Goal: Transaction & Acquisition: Book appointment/travel/reservation

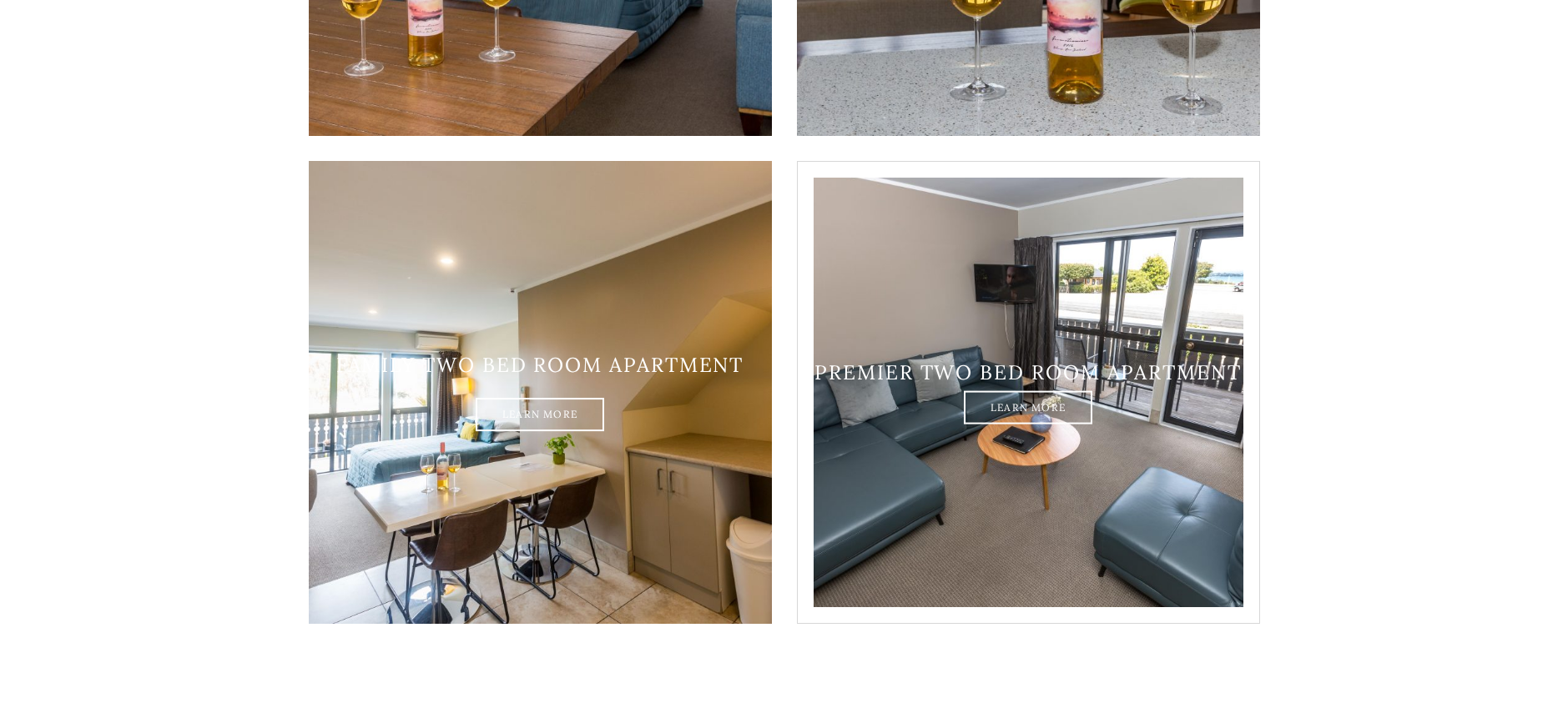
scroll to position [1919, 0]
click at [1029, 390] on link "Learn More" at bounding box center [1027, 407] width 128 height 34
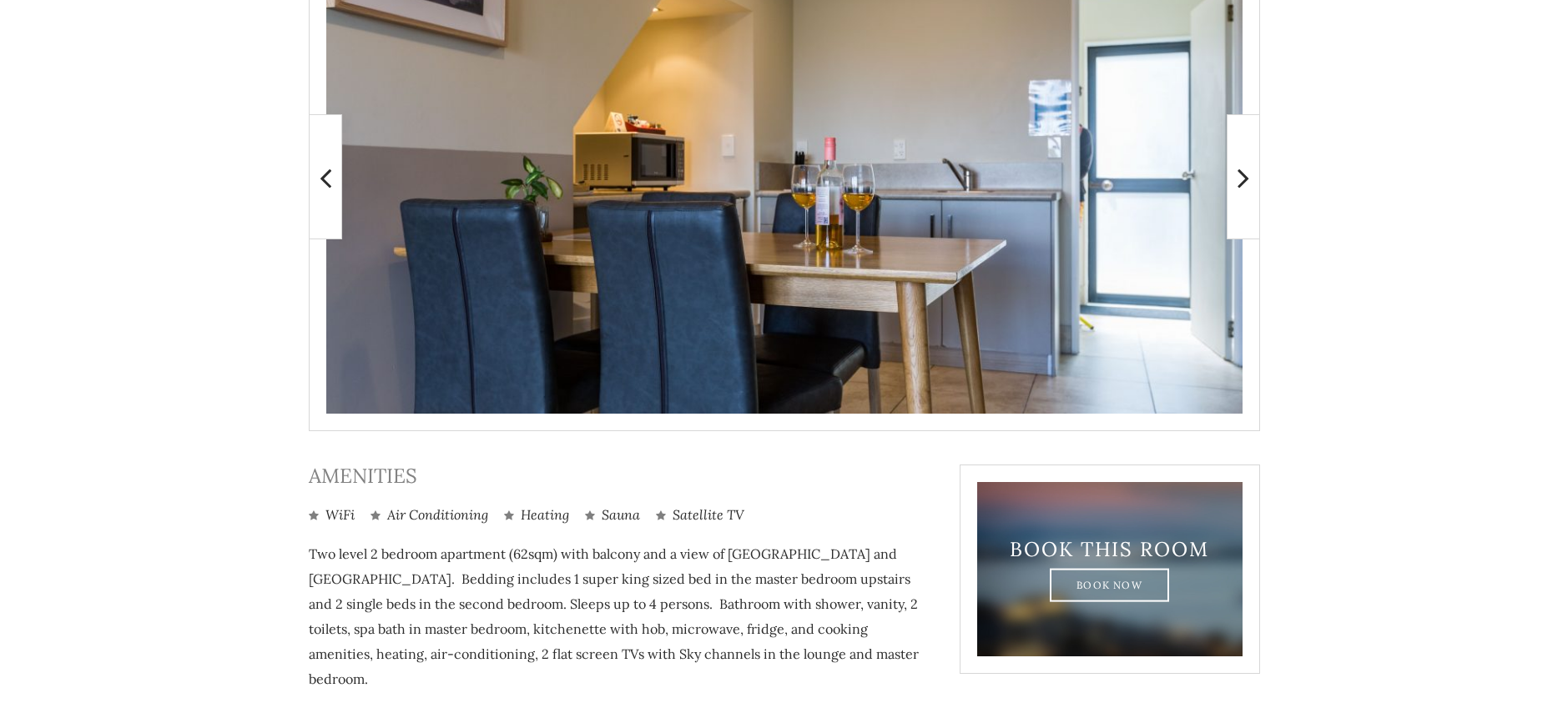
scroll to position [366, 0]
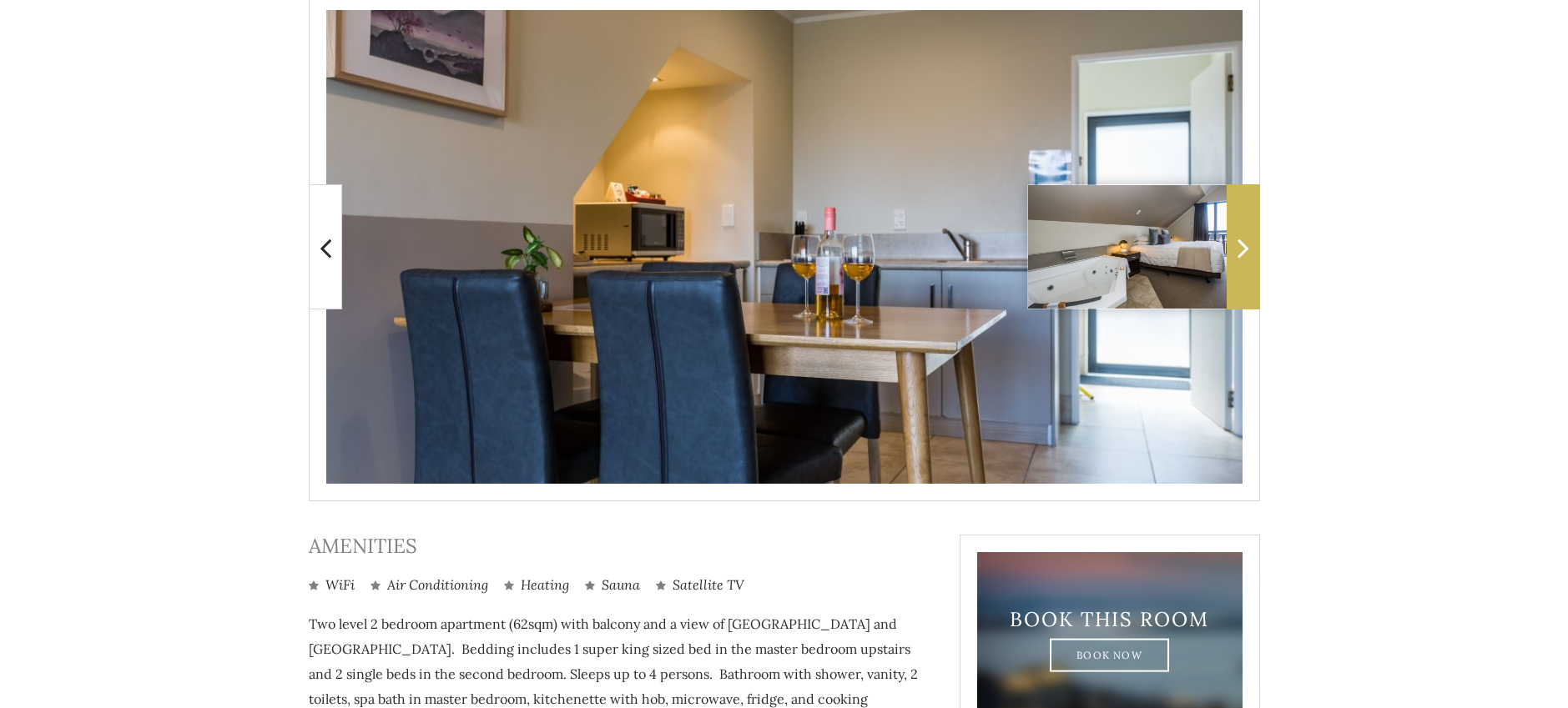
click at [1240, 253] on icon at bounding box center [1244, 248] width 12 height 34
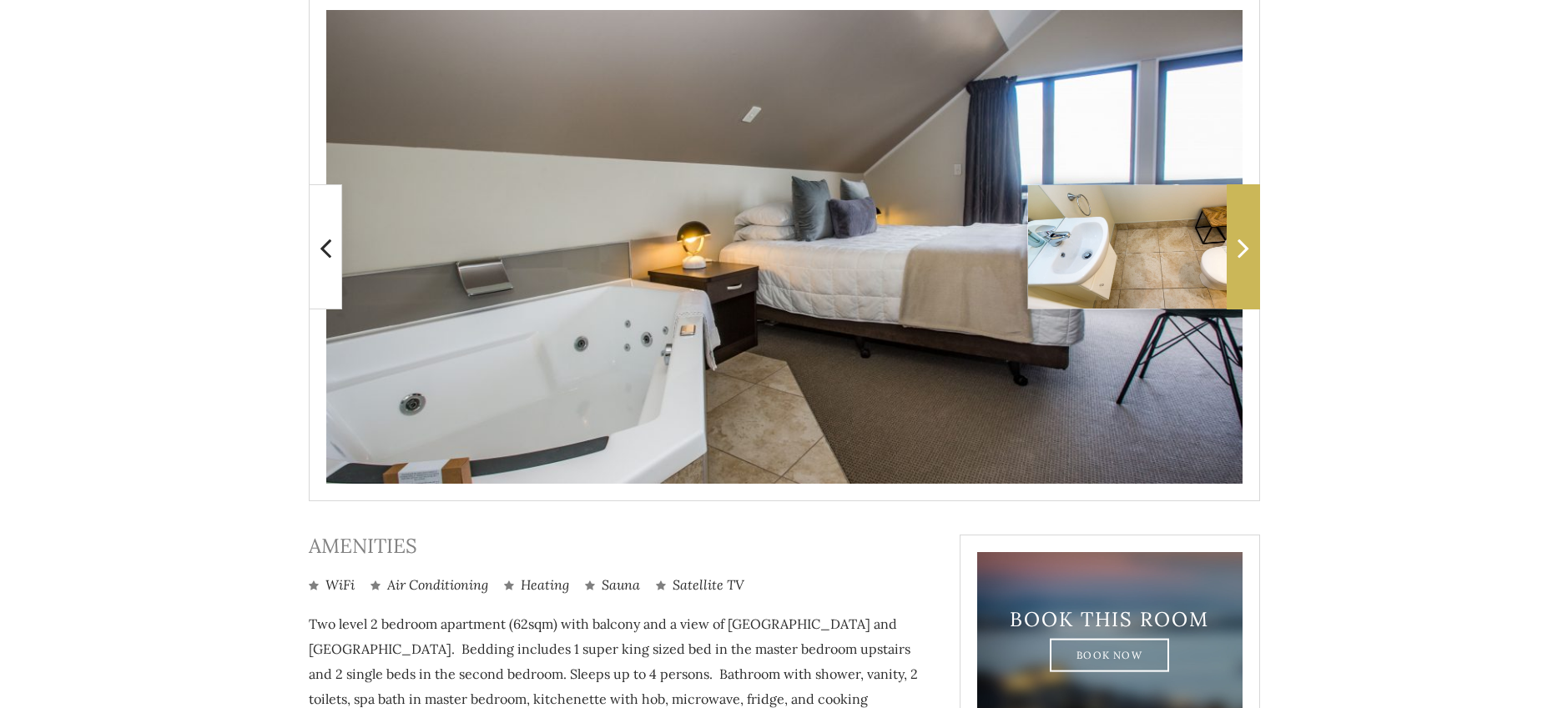
click at [1240, 253] on icon at bounding box center [1244, 248] width 12 height 34
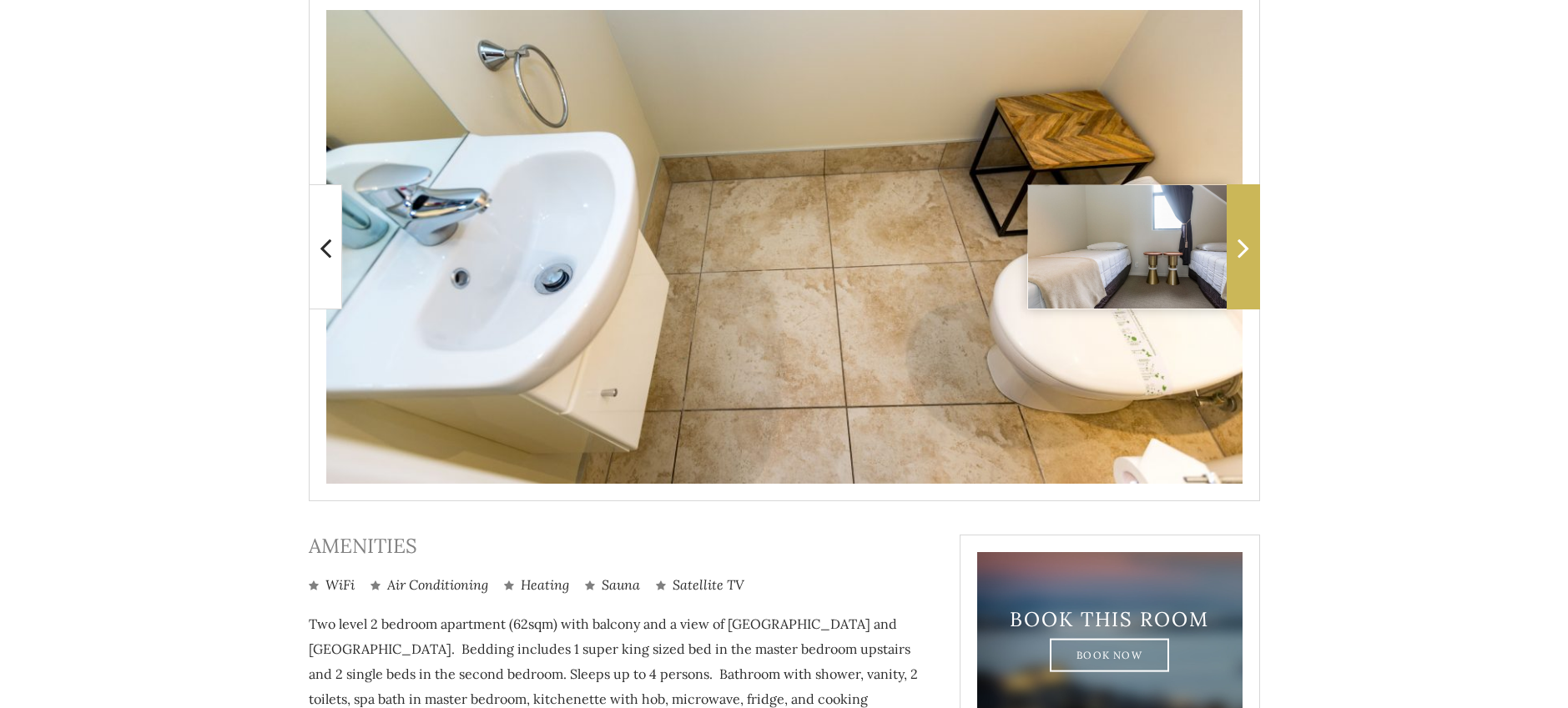
click at [1240, 253] on icon at bounding box center [1244, 248] width 12 height 34
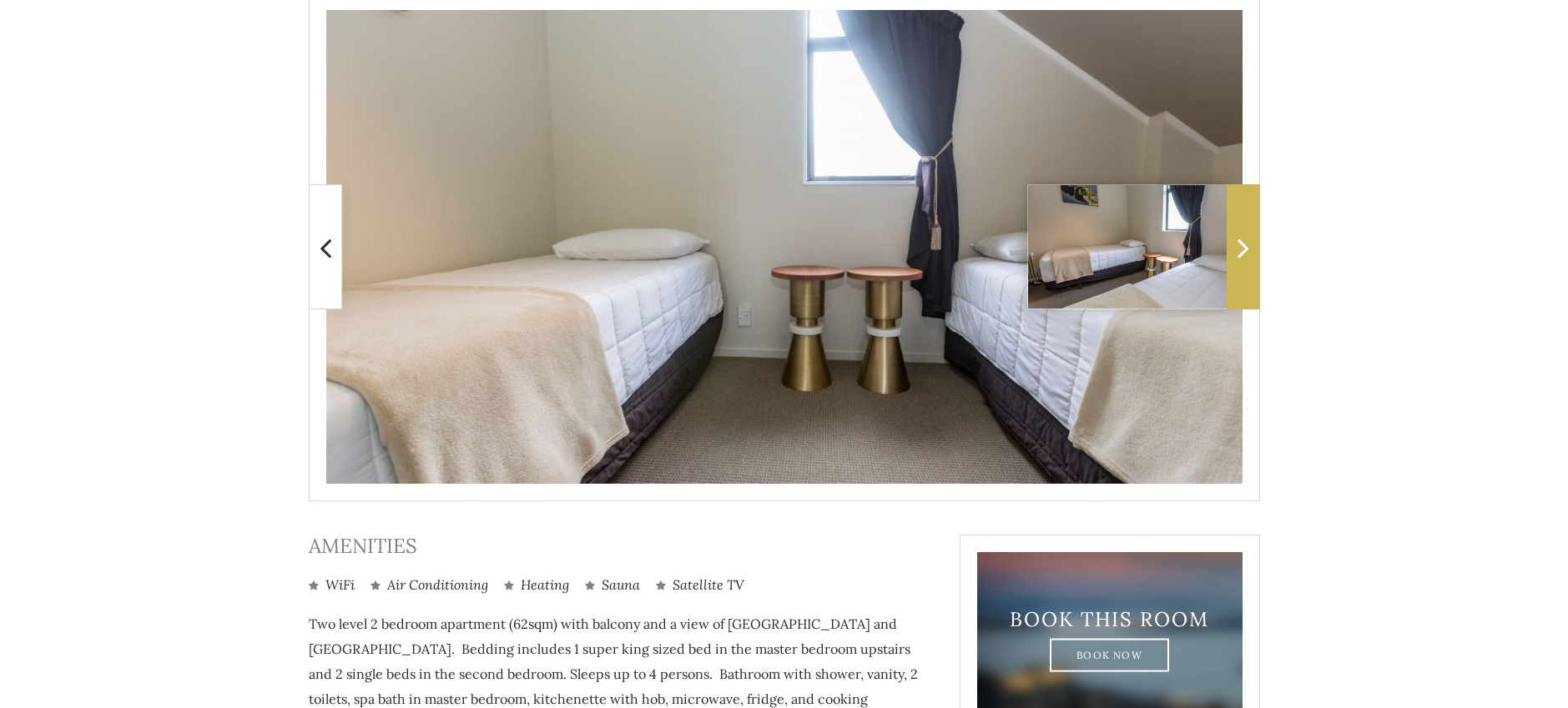
click at [1240, 253] on icon at bounding box center [1244, 248] width 12 height 34
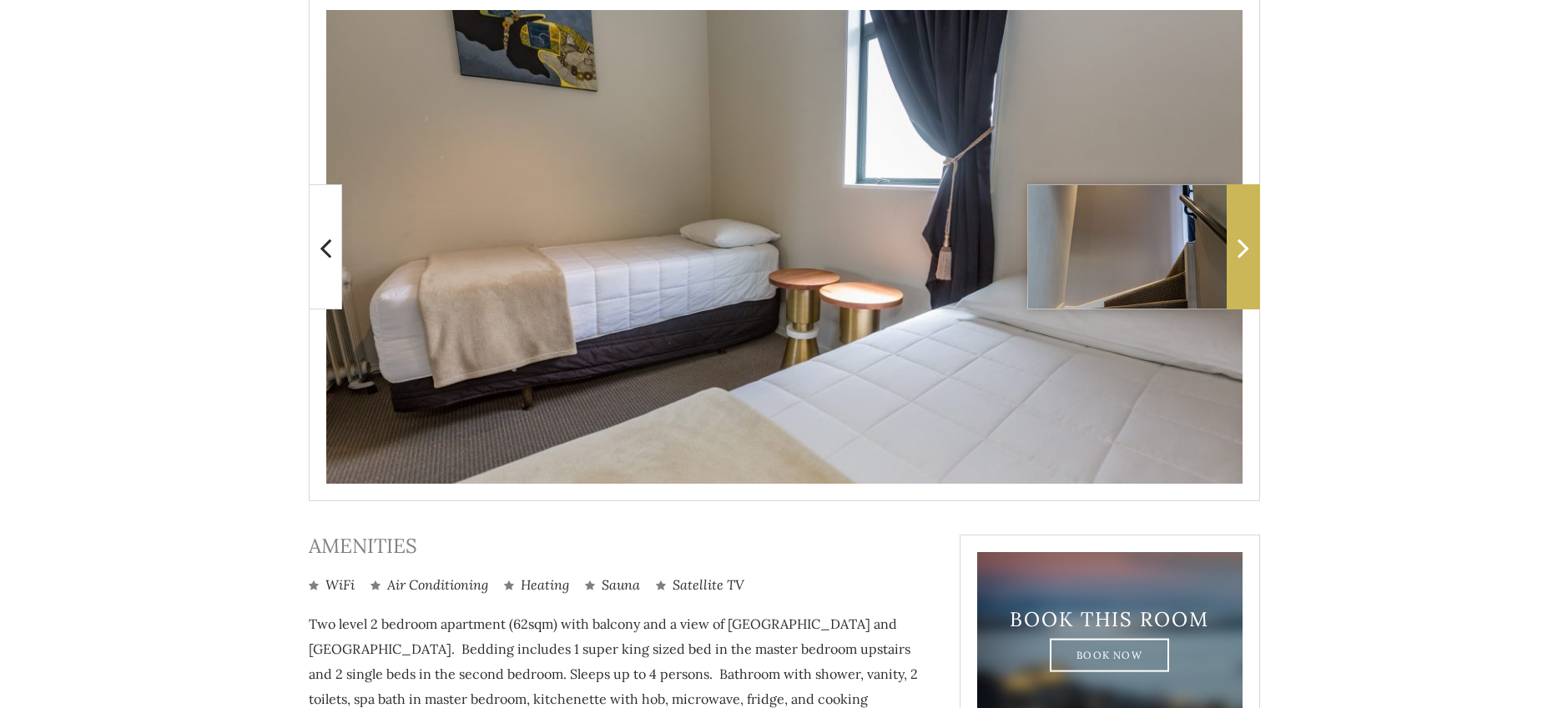
click at [1240, 253] on icon at bounding box center [1244, 248] width 12 height 34
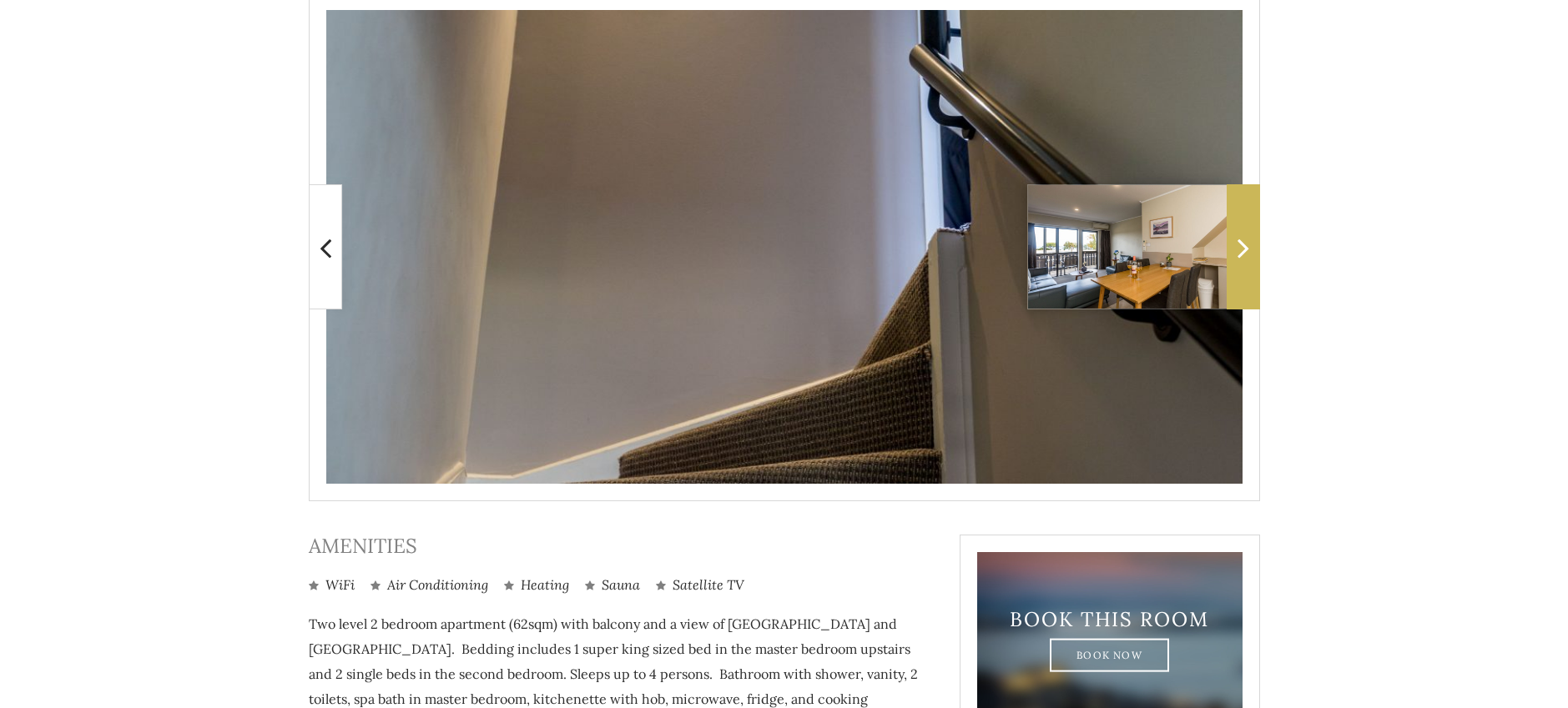
click at [1240, 253] on icon at bounding box center [1244, 248] width 12 height 34
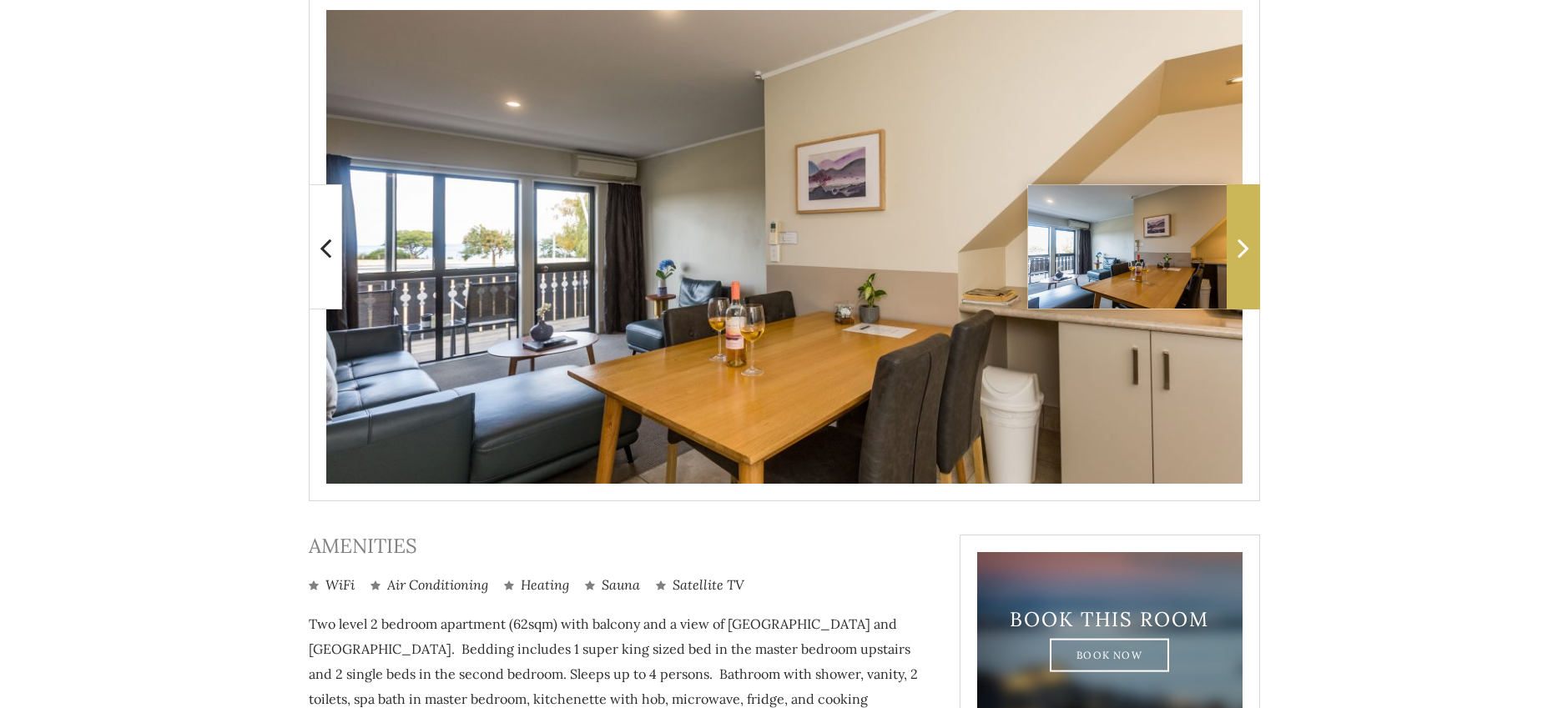
click at [1240, 253] on icon at bounding box center [1244, 248] width 12 height 34
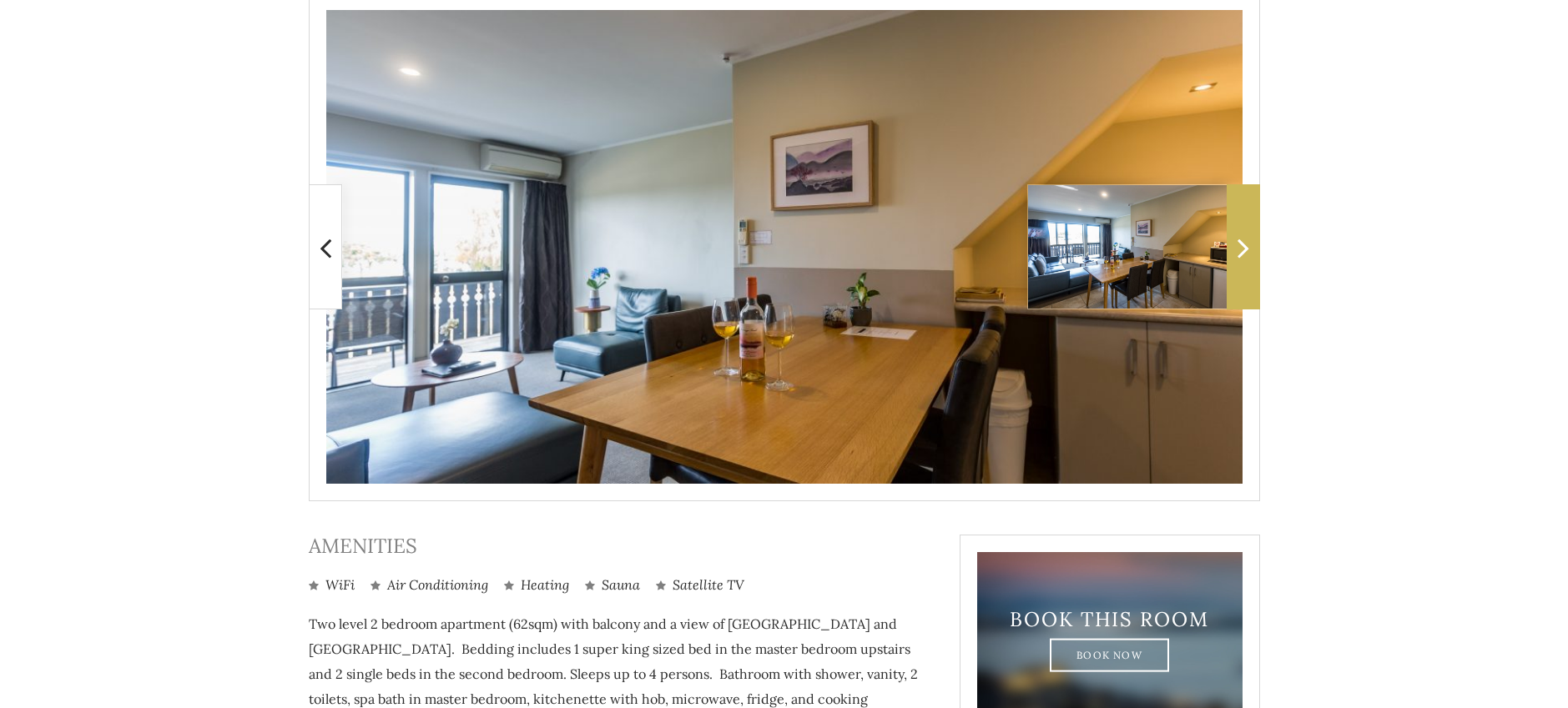
click at [1240, 253] on icon at bounding box center [1244, 248] width 12 height 34
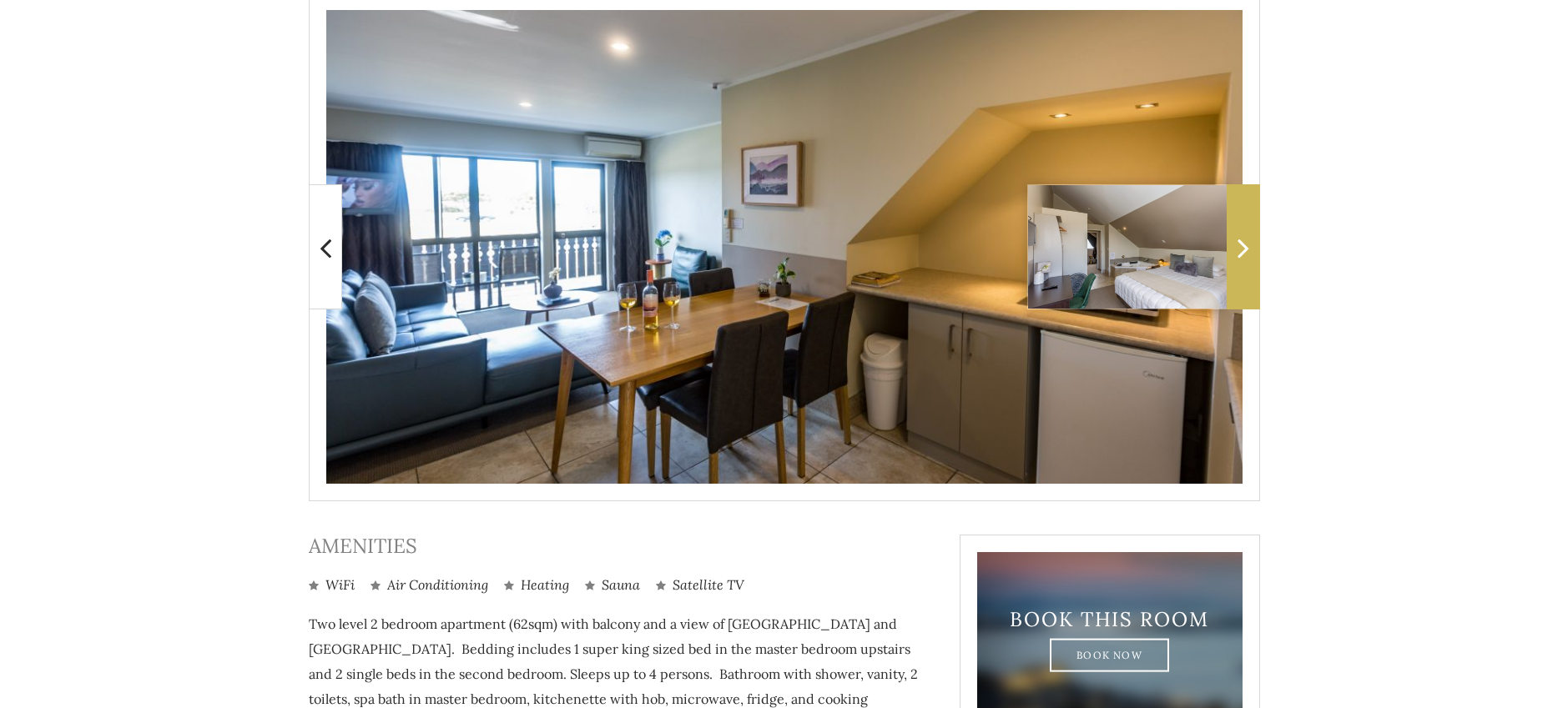
click at [1240, 253] on icon at bounding box center [1244, 248] width 12 height 34
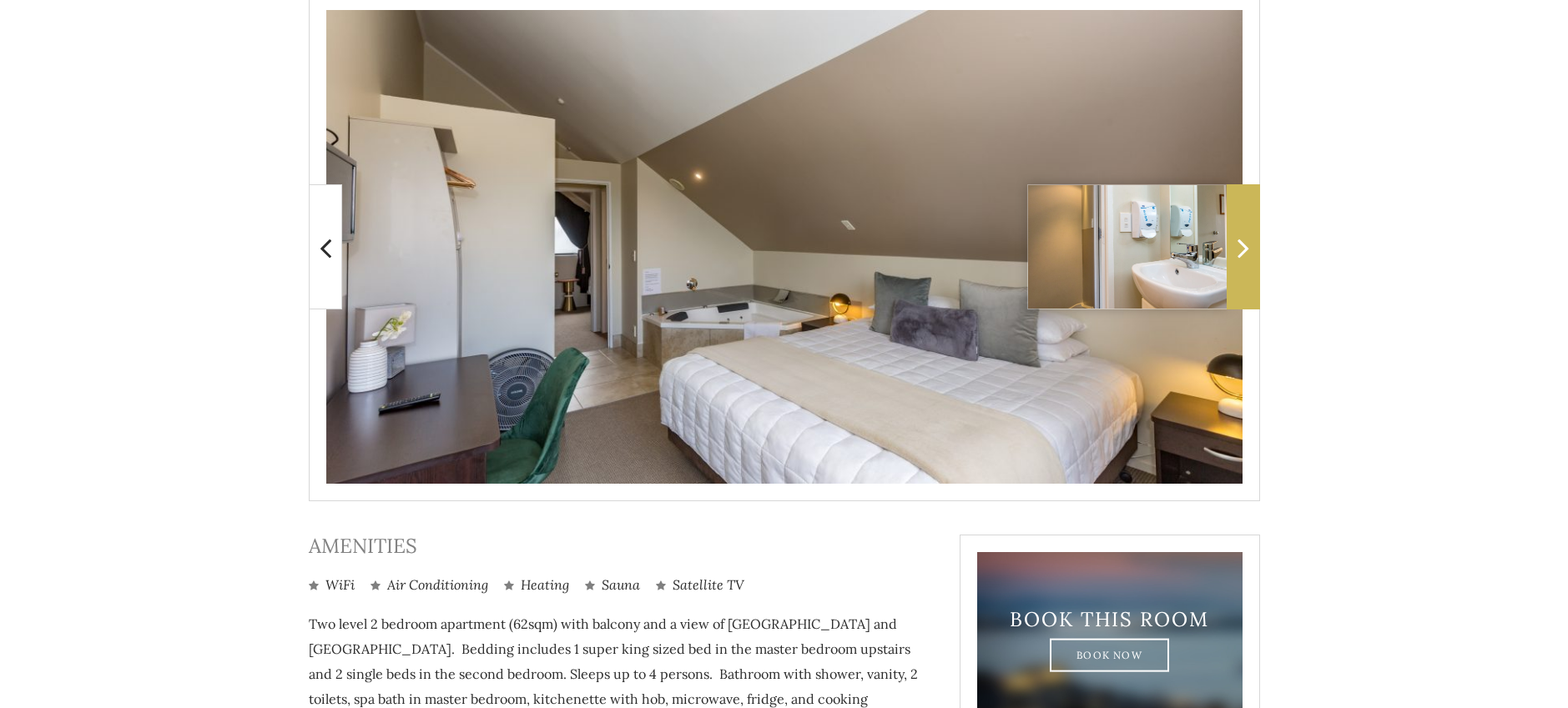
click at [1240, 253] on icon at bounding box center [1244, 248] width 12 height 34
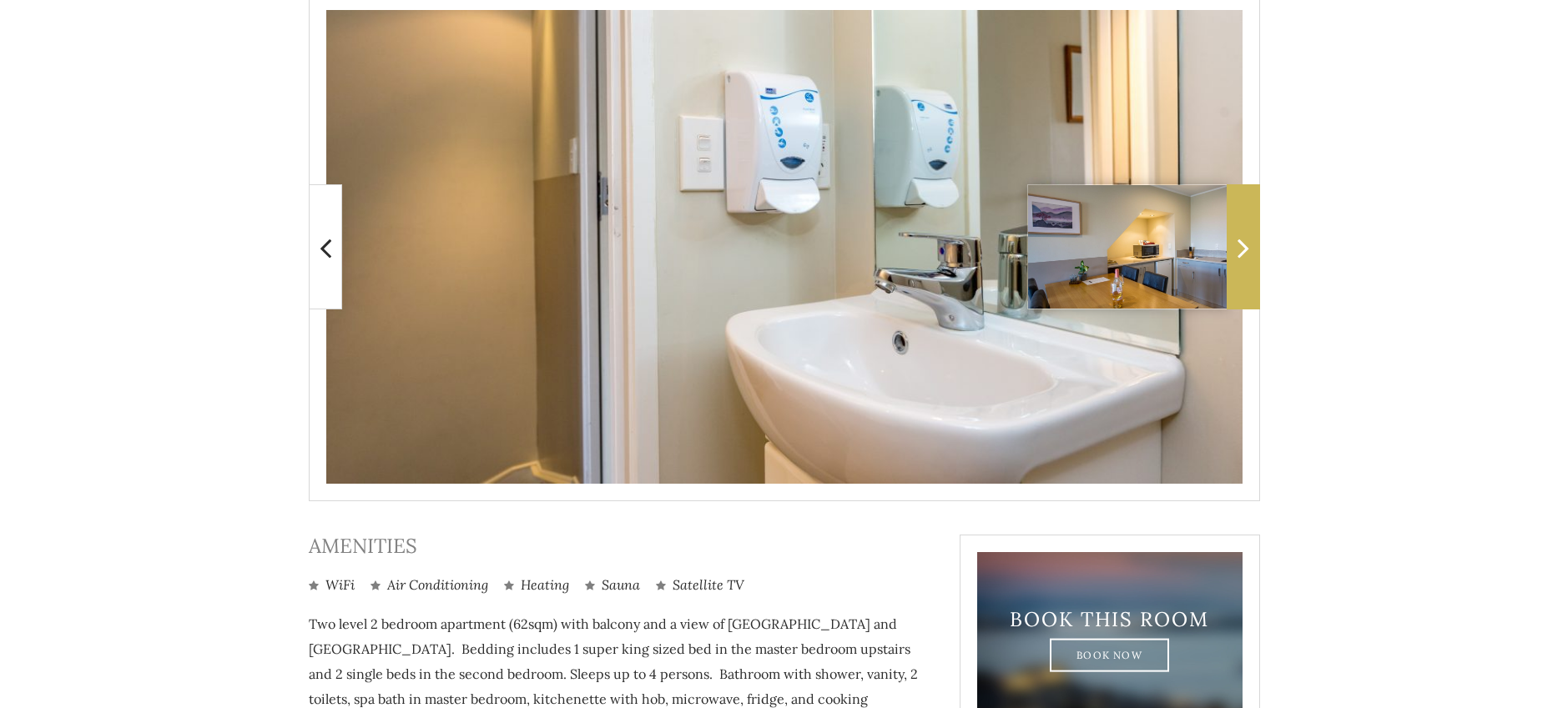
click at [1240, 253] on icon at bounding box center [1244, 248] width 12 height 34
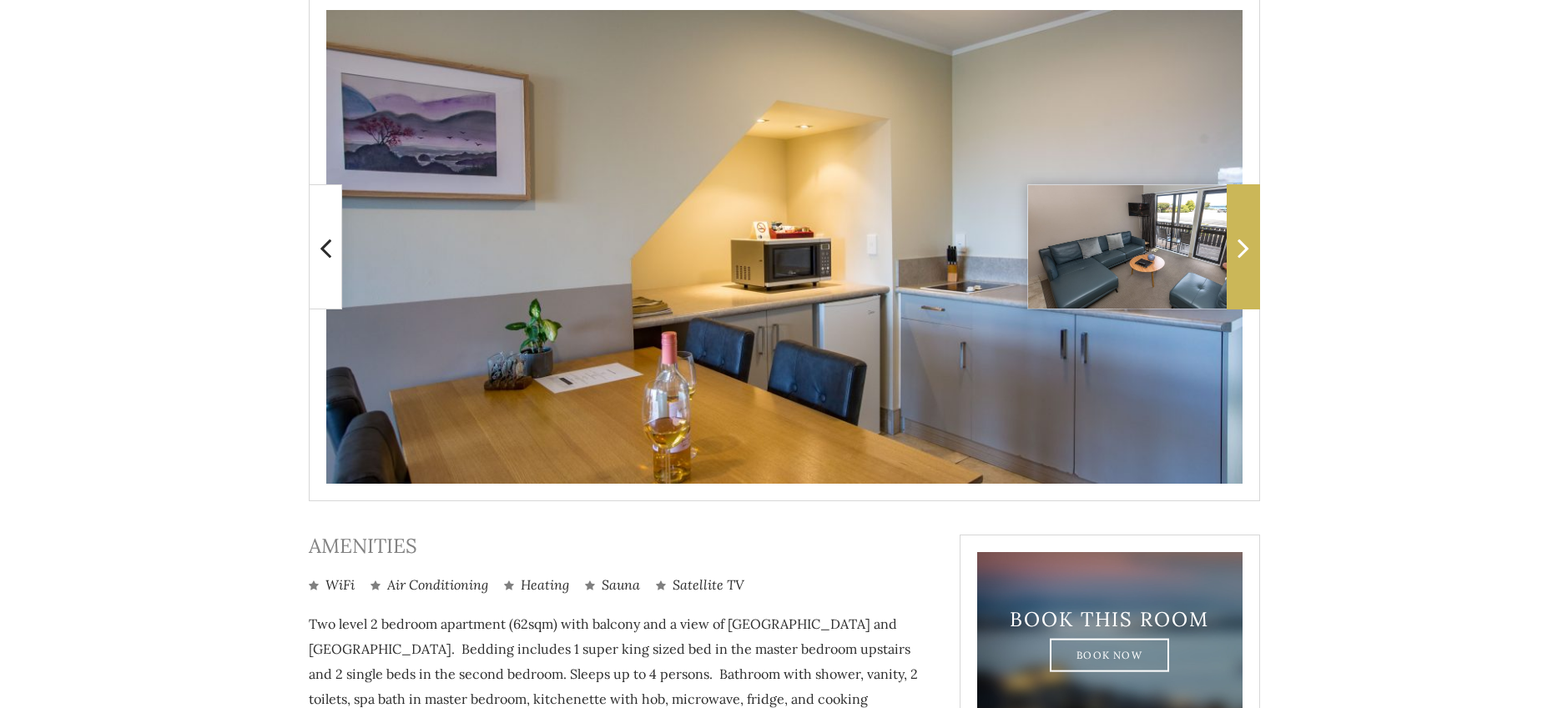
click at [1240, 253] on icon at bounding box center [1244, 248] width 12 height 34
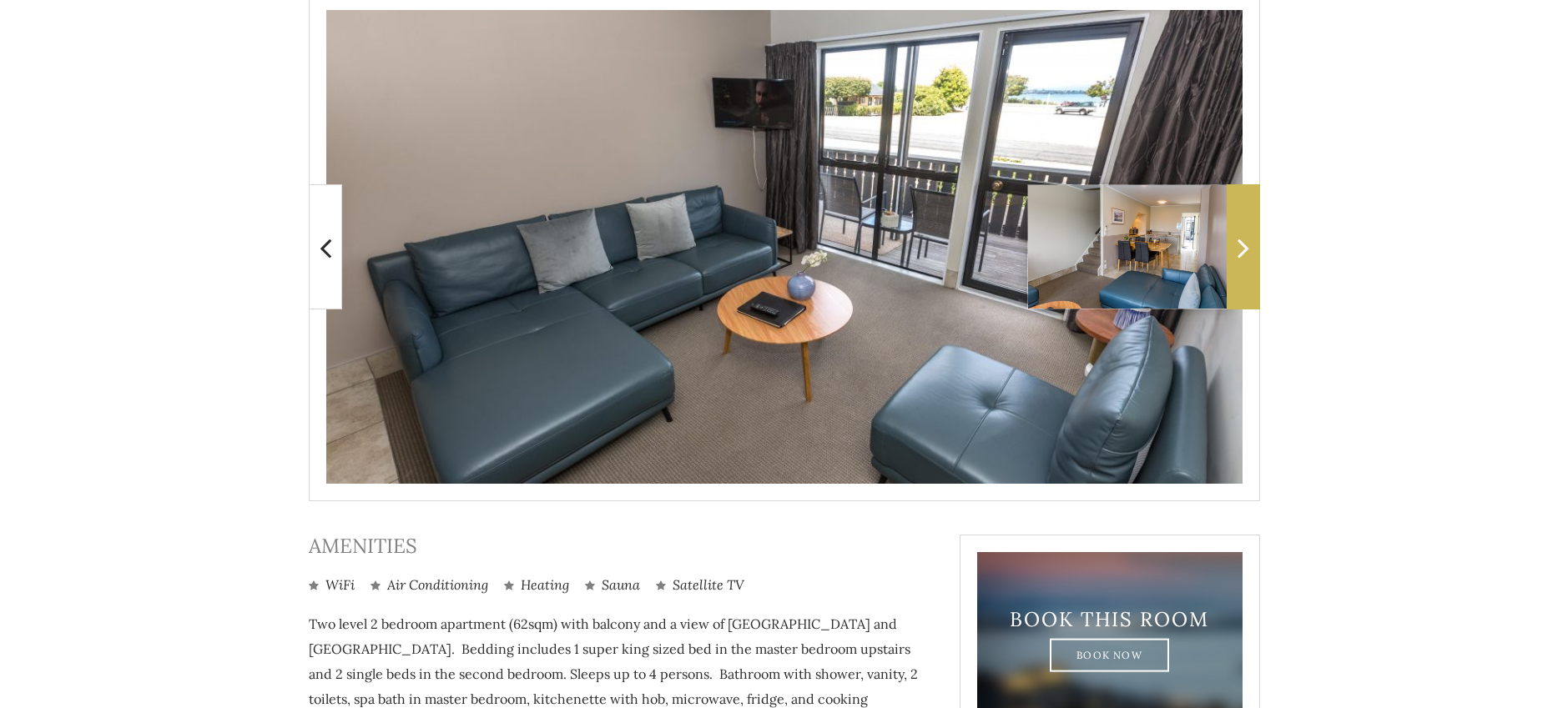
click at [1240, 253] on icon at bounding box center [1244, 248] width 12 height 34
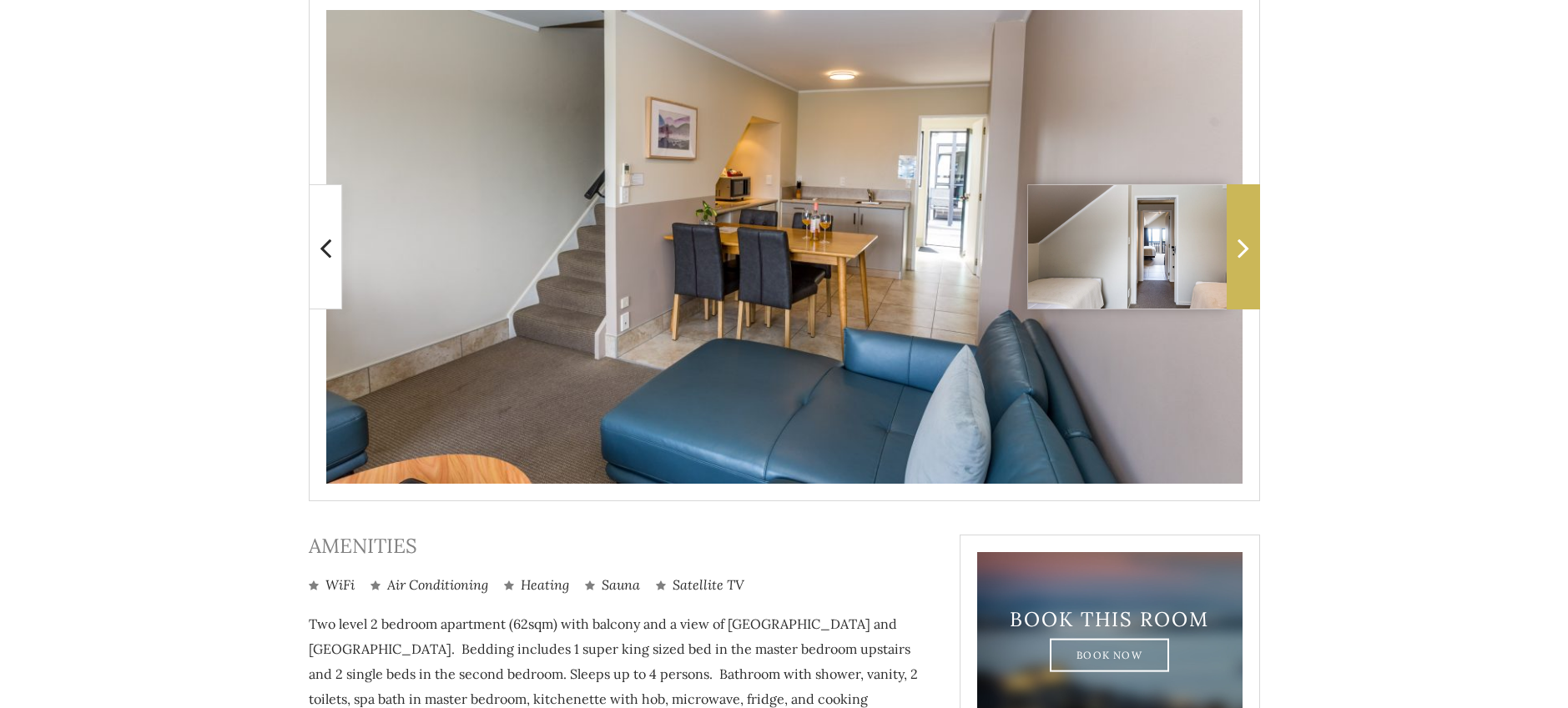
click at [1240, 253] on icon at bounding box center [1244, 248] width 12 height 34
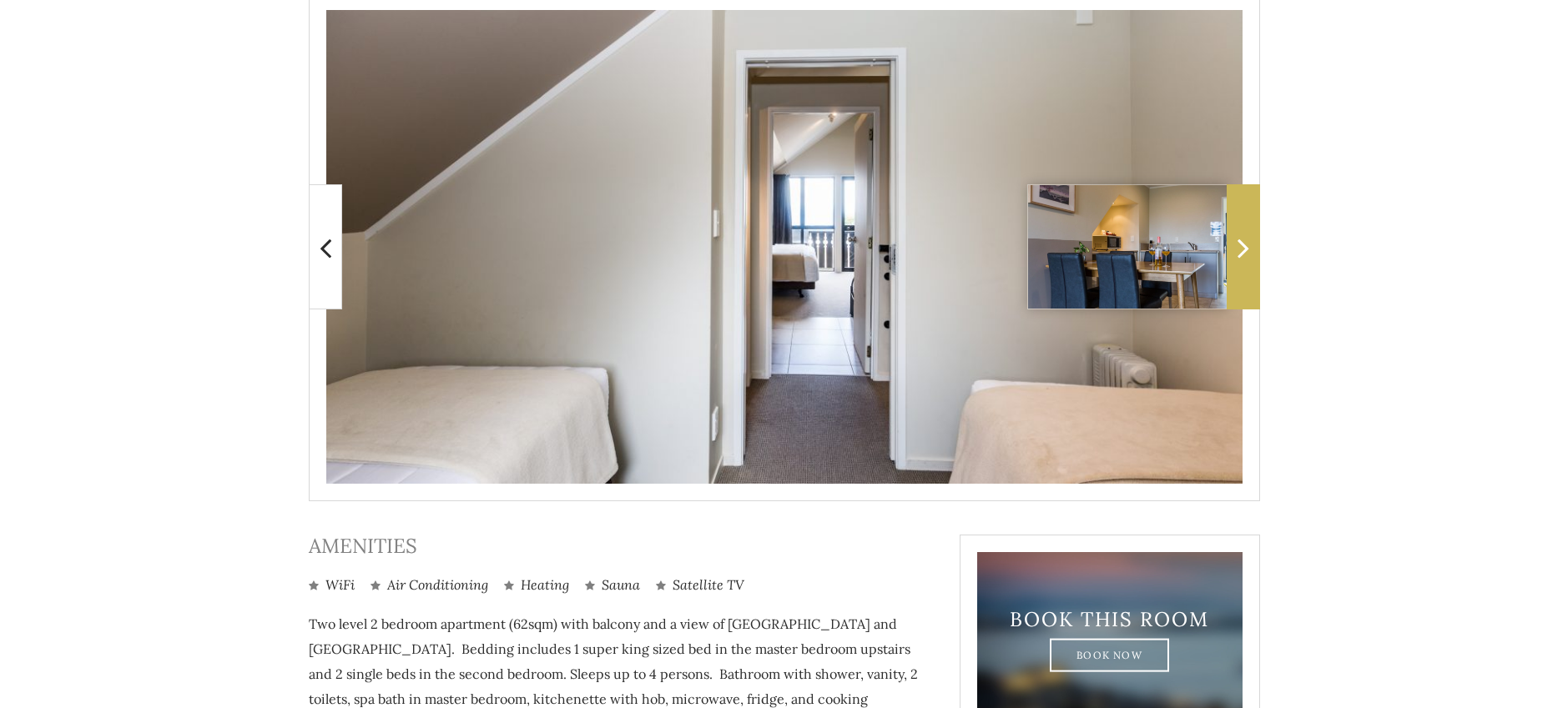
click at [1240, 253] on icon at bounding box center [1244, 248] width 12 height 34
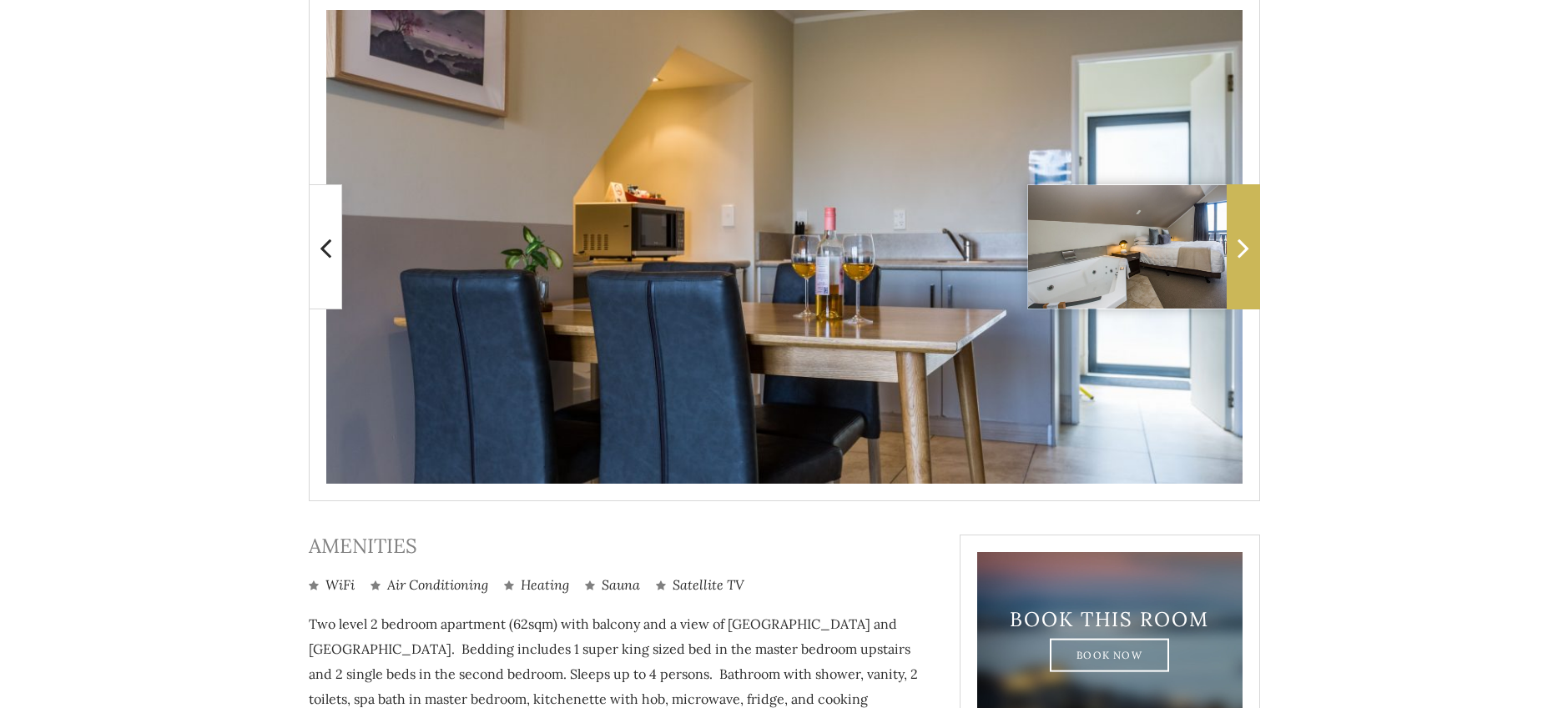
click at [1240, 253] on icon at bounding box center [1244, 248] width 12 height 34
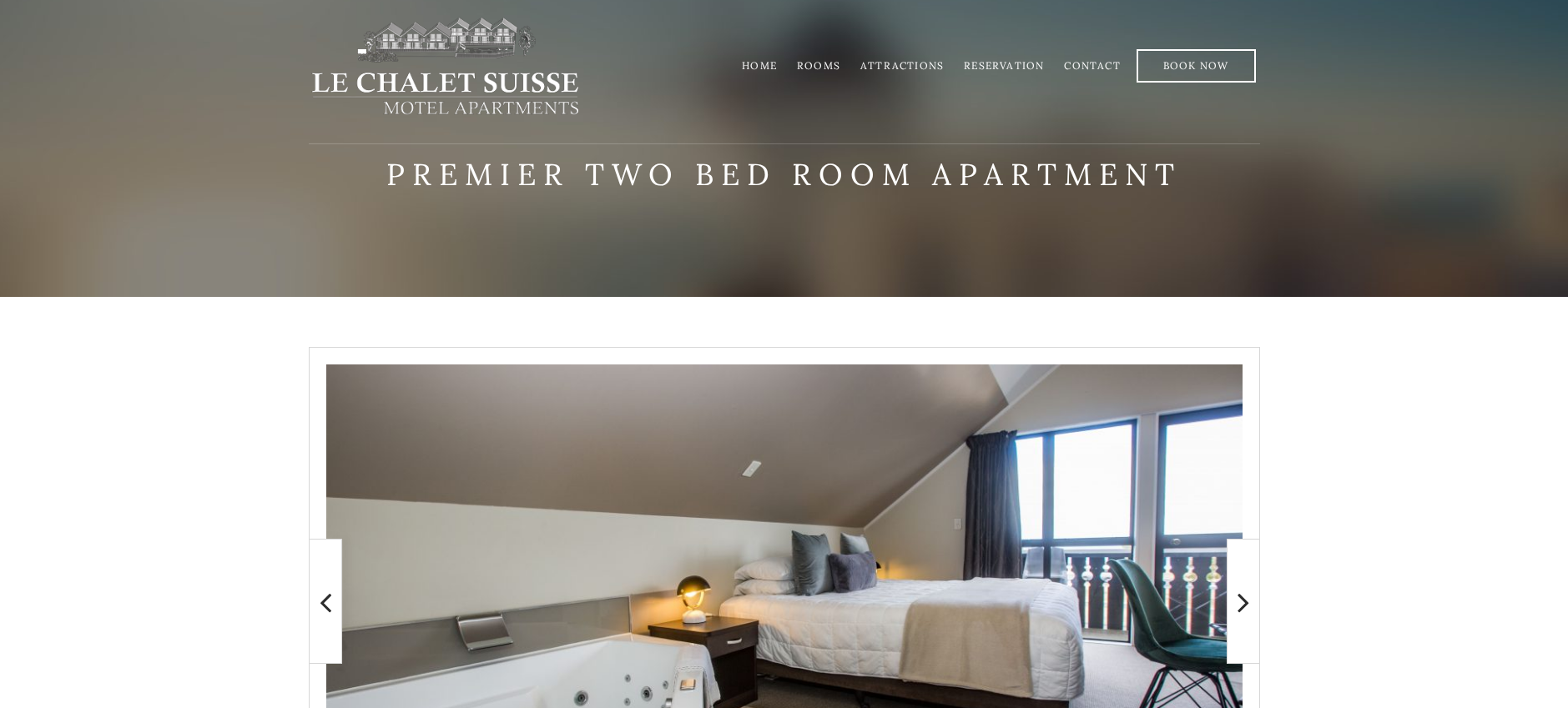
scroll to position [0, 0]
